Goal: Transaction & Acquisition: Book appointment/travel/reservation

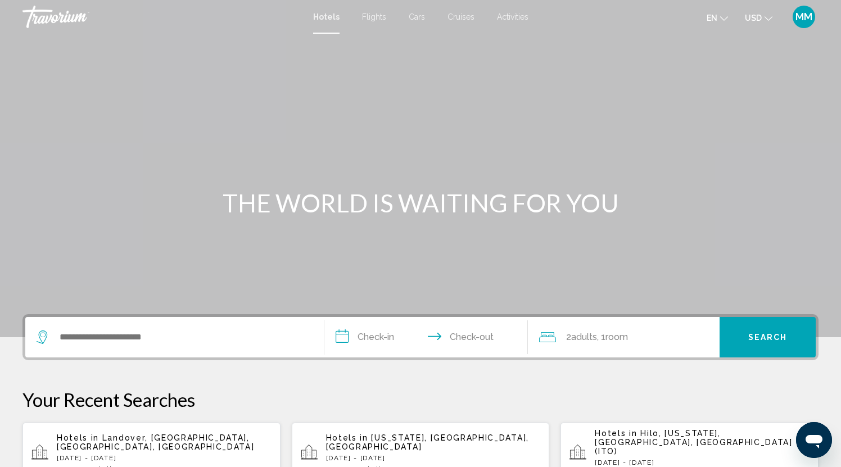
click at [518, 17] on span "Activities" at bounding box center [512, 16] width 31 height 9
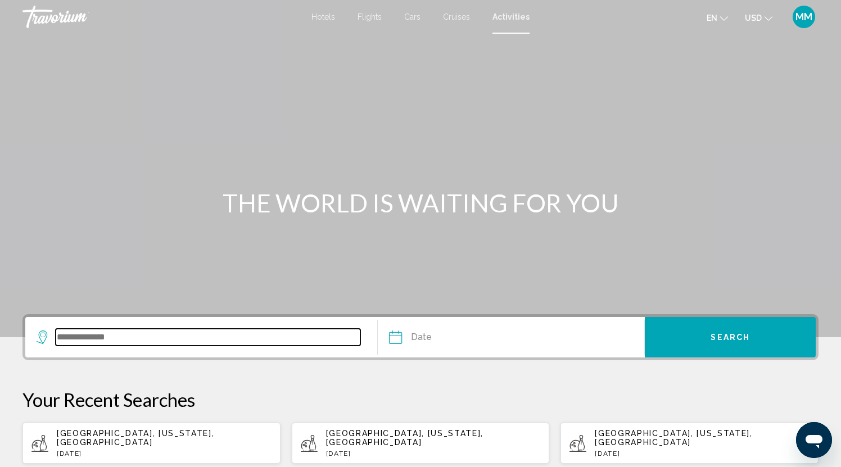
click at [97, 335] on input "Search widget" at bounding box center [208, 337] width 305 height 17
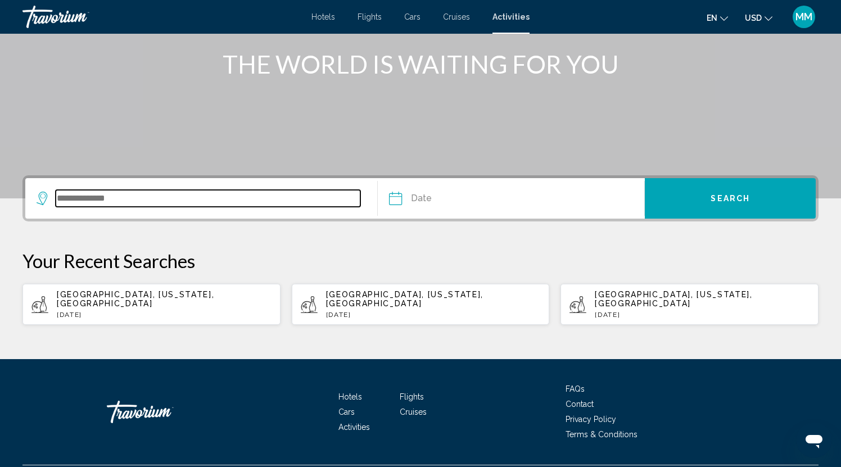
scroll to position [161, 0]
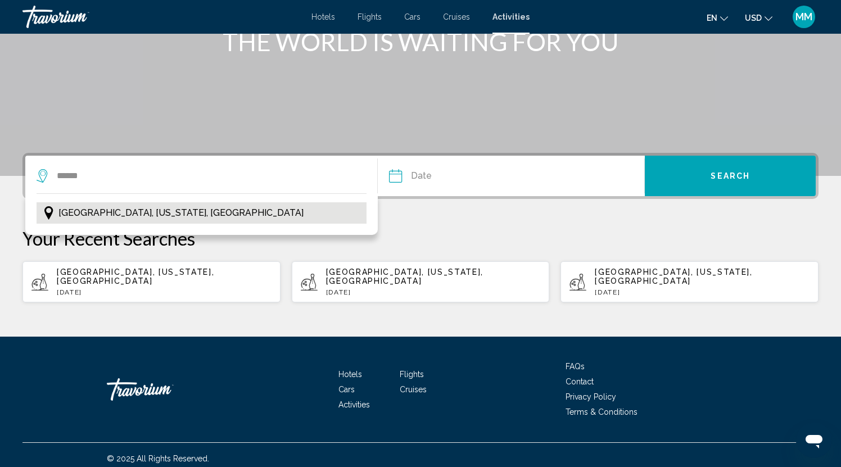
click at [158, 210] on span "[GEOGRAPHIC_DATA], [US_STATE], [GEOGRAPHIC_DATA]" at bounding box center [180, 213] width 245 height 16
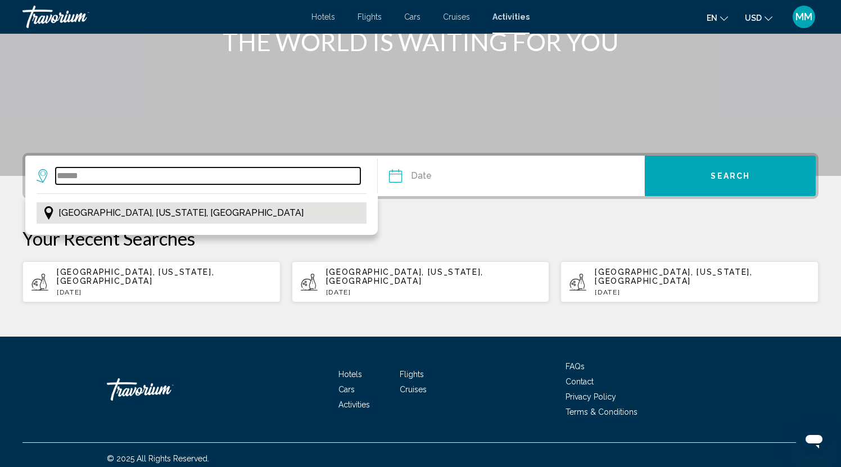
type input "**********"
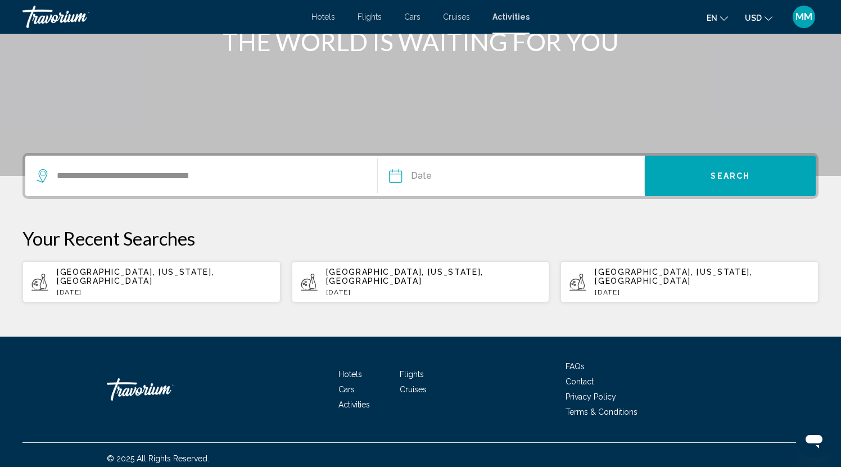
click at [423, 171] on input "Date" at bounding box center [452, 178] width 132 height 44
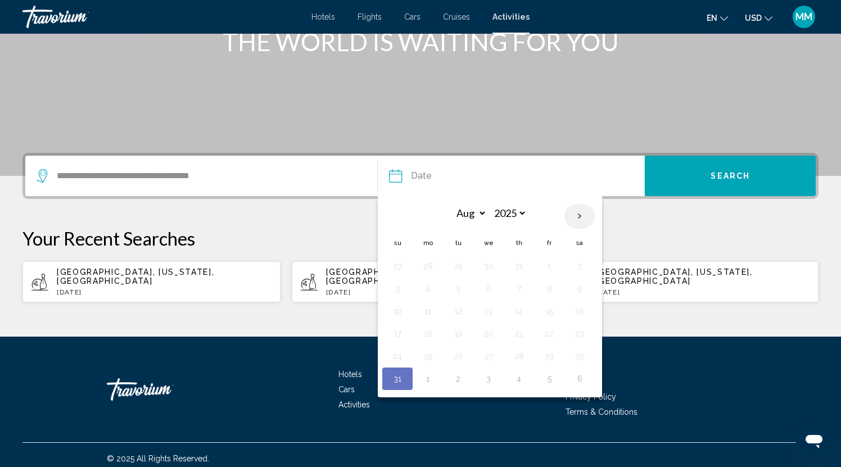
click at [579, 216] on th "Next month" at bounding box center [579, 216] width 30 height 25
select select "*"
click at [487, 269] on button "3" at bounding box center [488, 266] width 18 height 16
type input "**********"
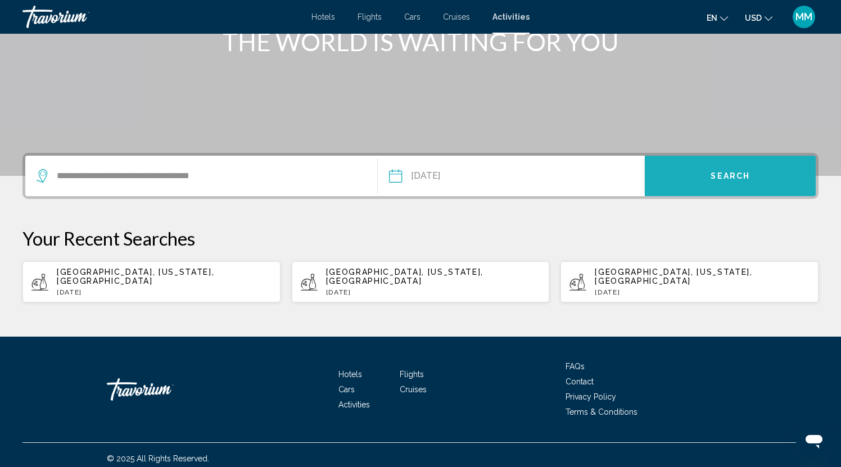
click at [733, 172] on span "Search" at bounding box center [729, 176] width 39 height 9
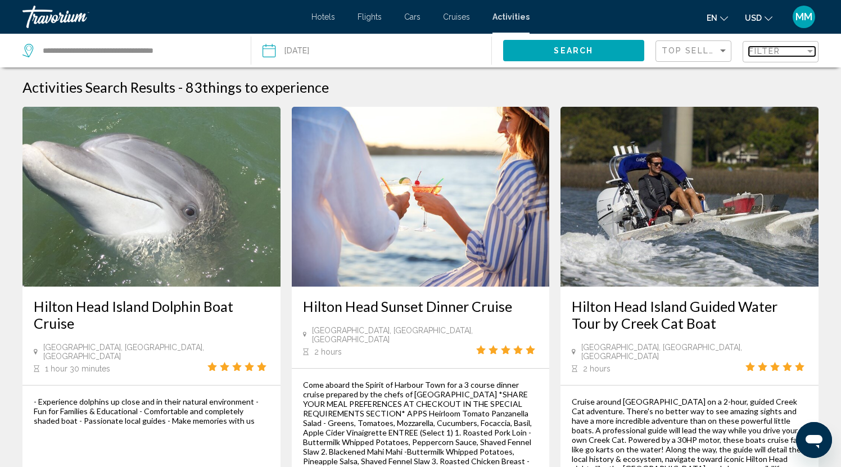
click at [808, 51] on div "Filter" at bounding box center [810, 51] width 6 height 3
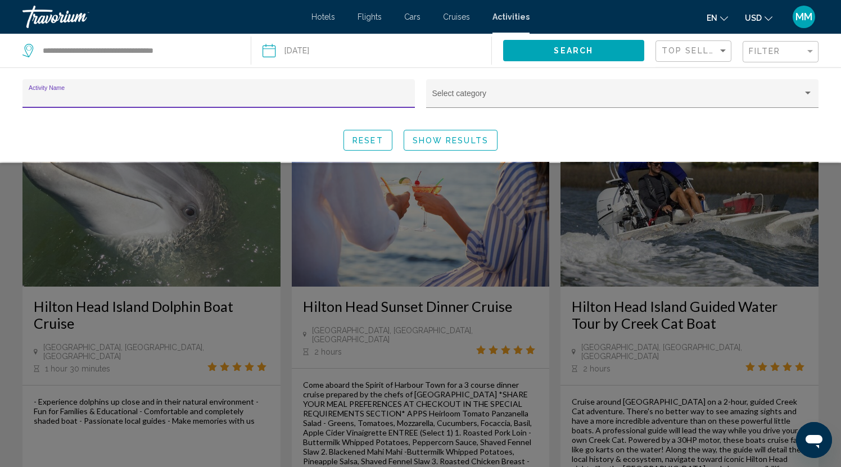
click at [101, 94] on input "Activity Name" at bounding box center [219, 97] width 380 height 9
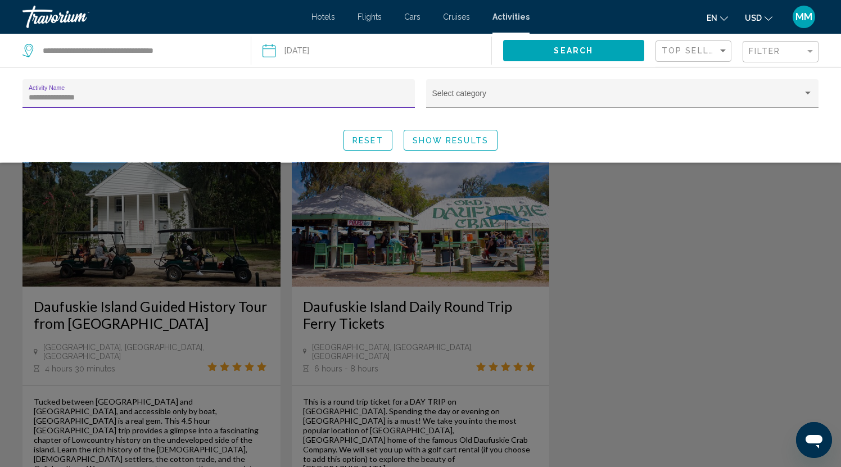
type input "**********"
click at [442, 137] on span "Show Results" at bounding box center [450, 140] width 76 height 9
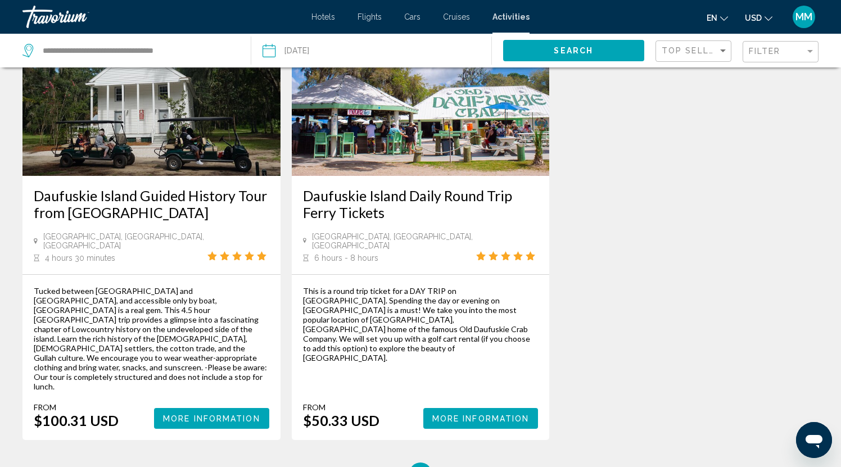
scroll to position [113, 0]
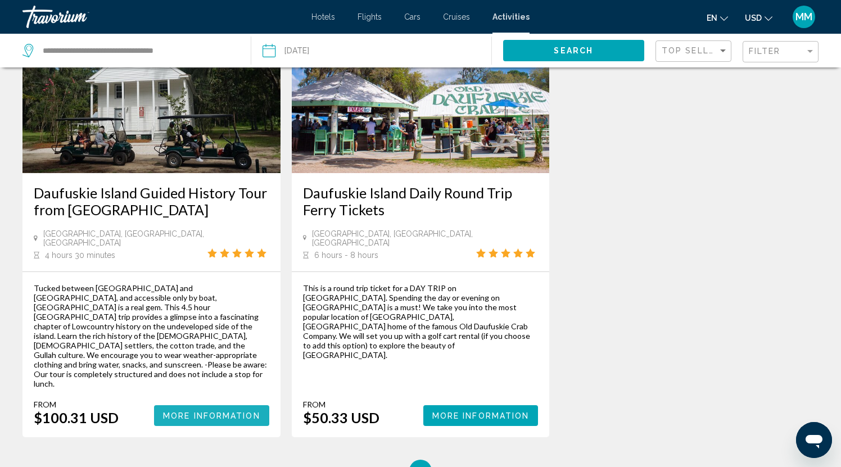
click at [206, 411] on span "More Information" at bounding box center [211, 415] width 97 height 9
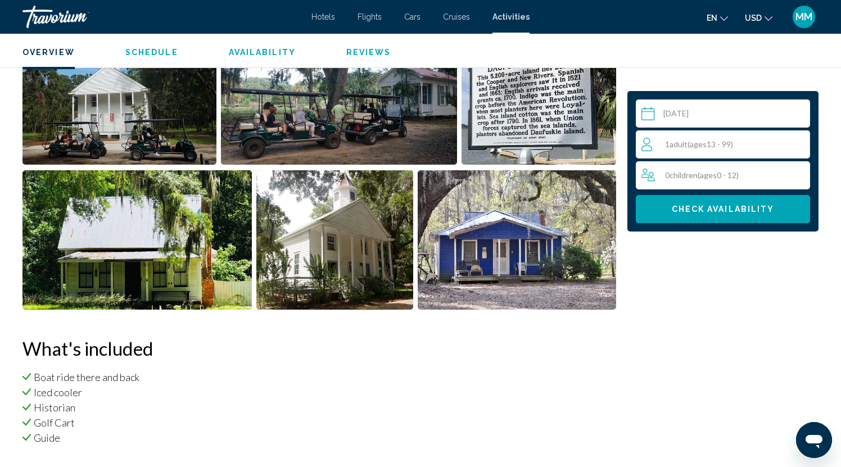
scroll to position [500, 0]
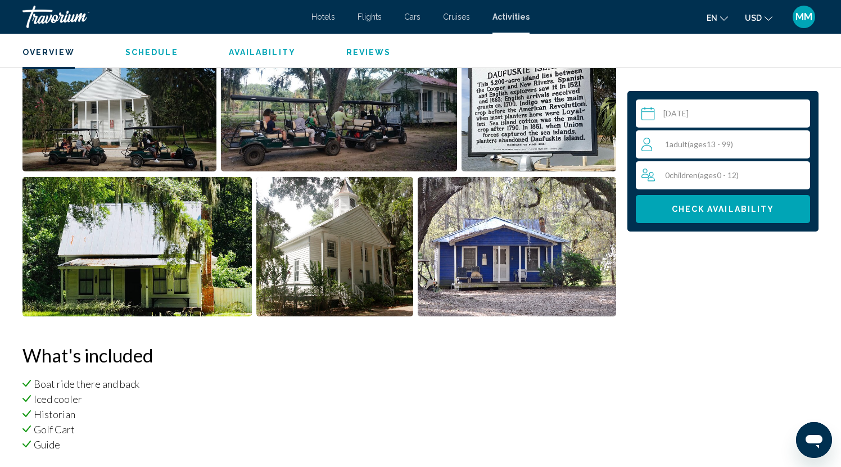
click at [148, 51] on span "Schedule" at bounding box center [151, 52] width 53 height 9
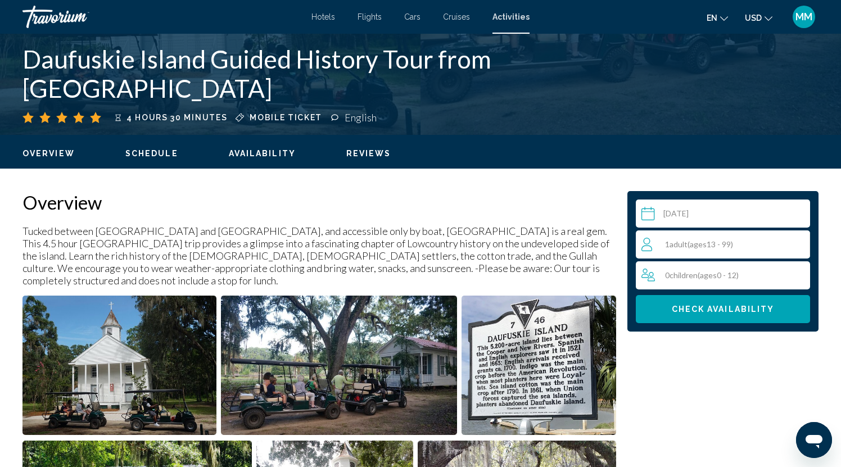
scroll to position [240, 0]
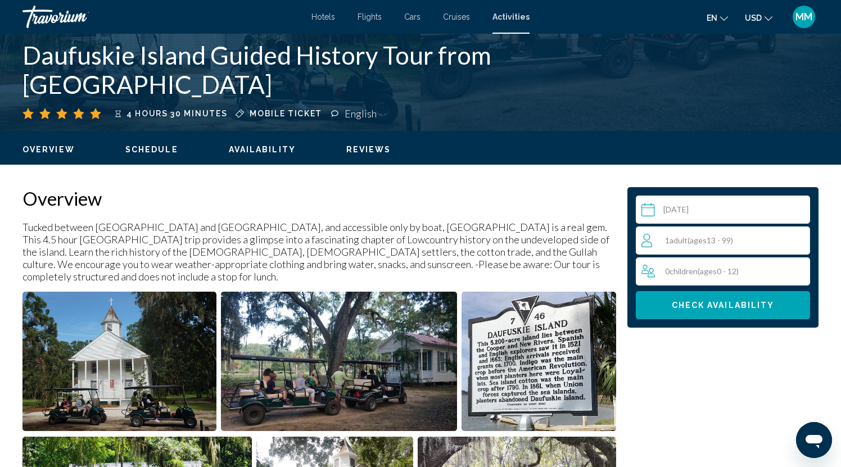
click at [257, 148] on span "Availability" at bounding box center [262, 149] width 67 height 9
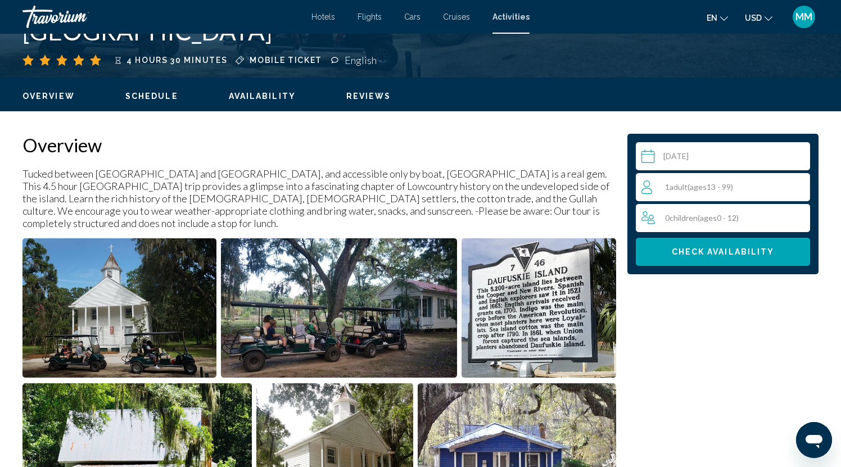
scroll to position [301, 0]
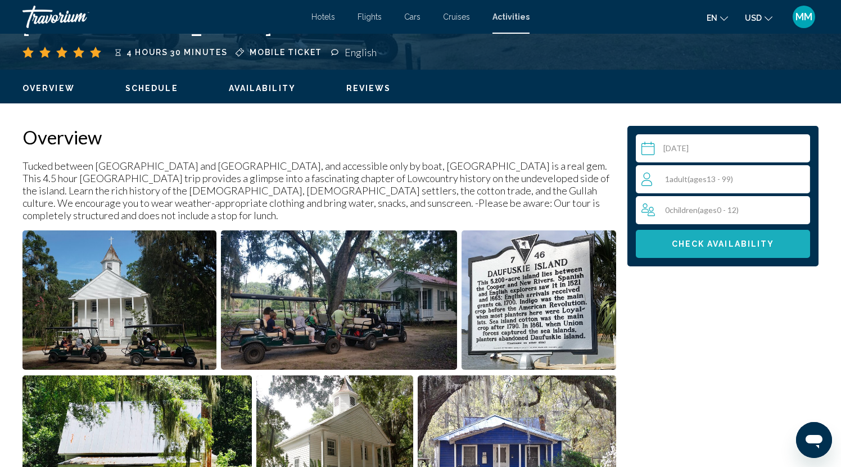
click at [715, 242] on span "Check Availability" at bounding box center [722, 244] width 103 height 9
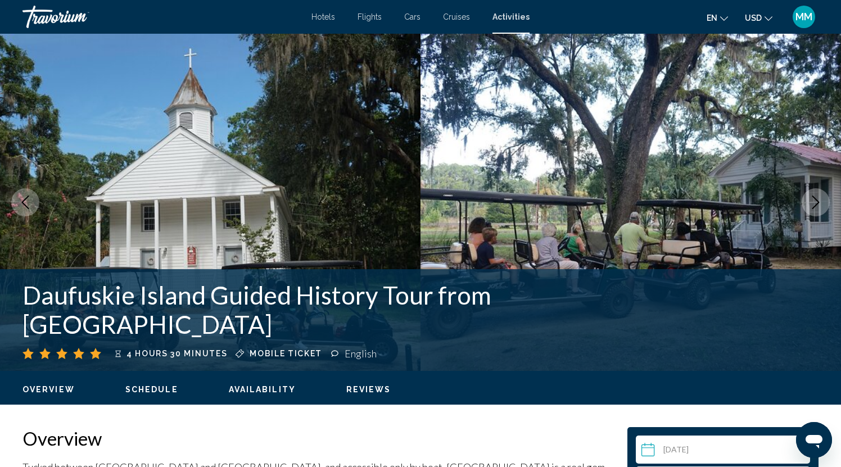
scroll to position [0, 0]
